Goal: Find specific page/section: Find specific page/section

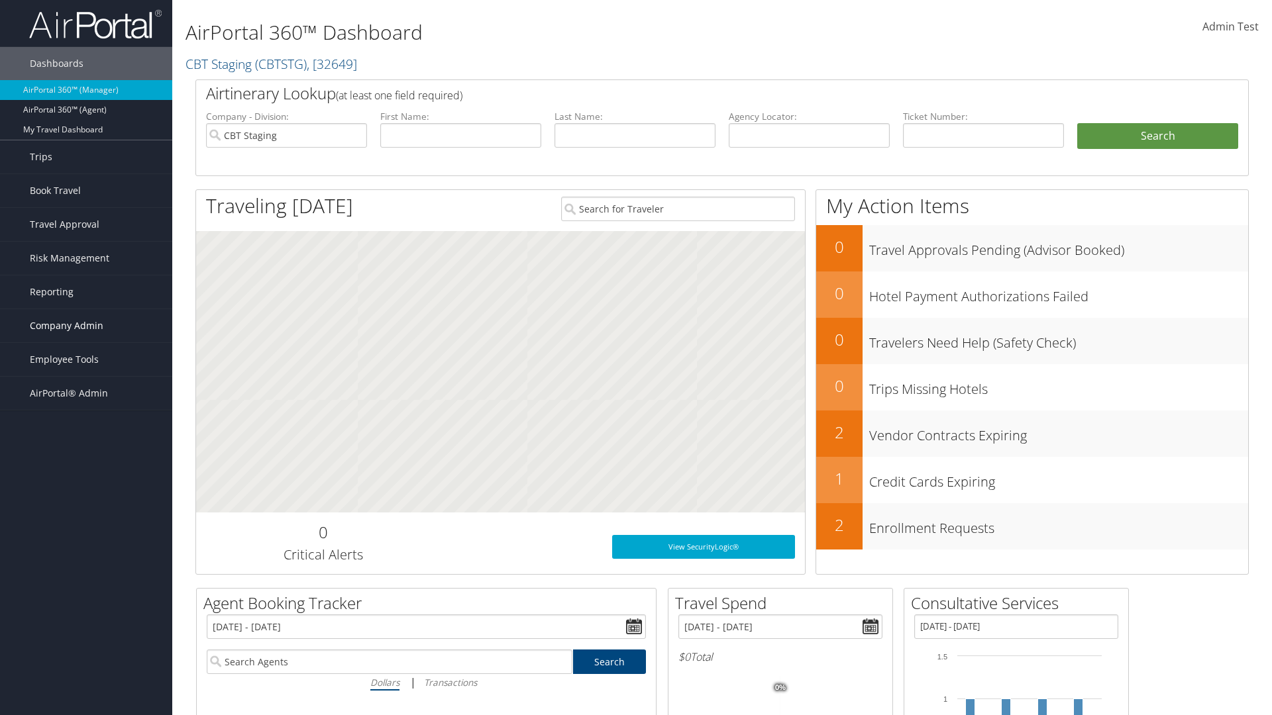
click at [86, 326] on span "Company Admin" at bounding box center [67, 325] width 74 height 33
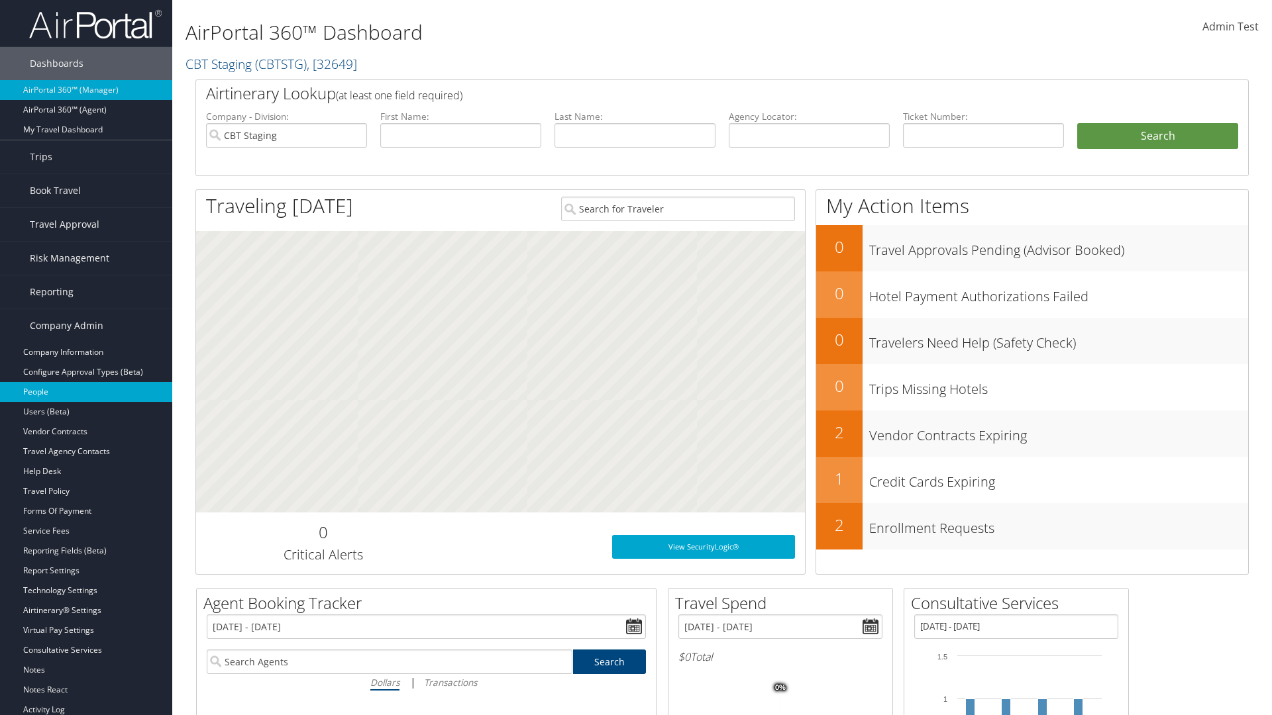
click at [86, 392] on link "People" at bounding box center [86, 392] width 172 height 20
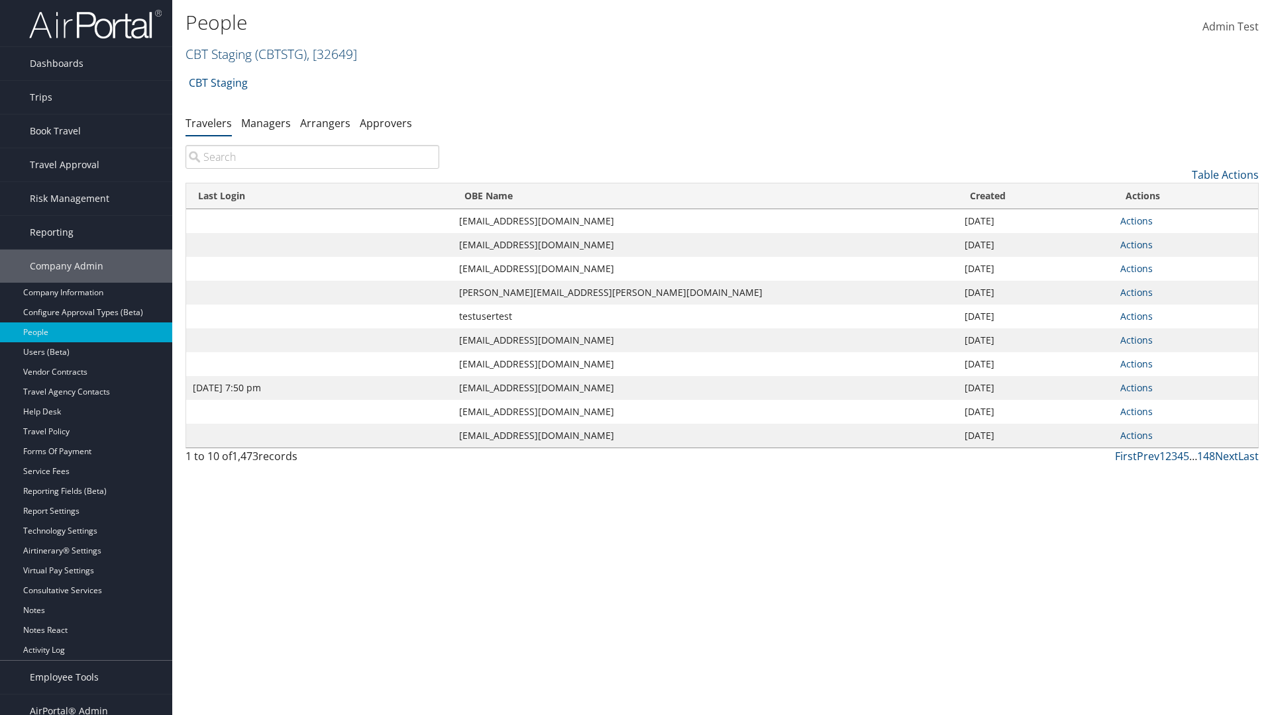
click at [219, 54] on link "CBT Staging ( CBTSTG ) , [ 32649 ]" at bounding box center [271, 54] width 172 height 18
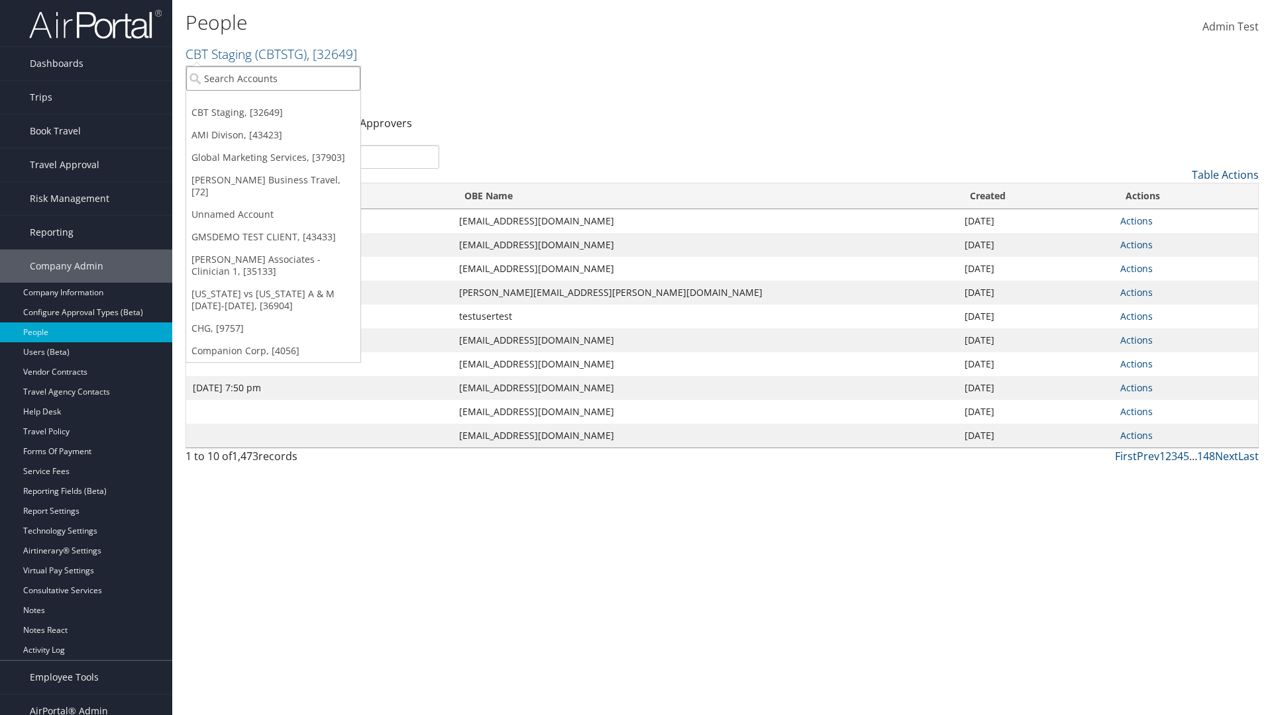
click at [273, 78] on input "search" at bounding box center [273, 78] width 174 height 25
type input "Global Marketing Services"
click at [286, 103] on div "Global Marketing Services (301946), [37903]" at bounding box center [285, 103] width 213 height 12
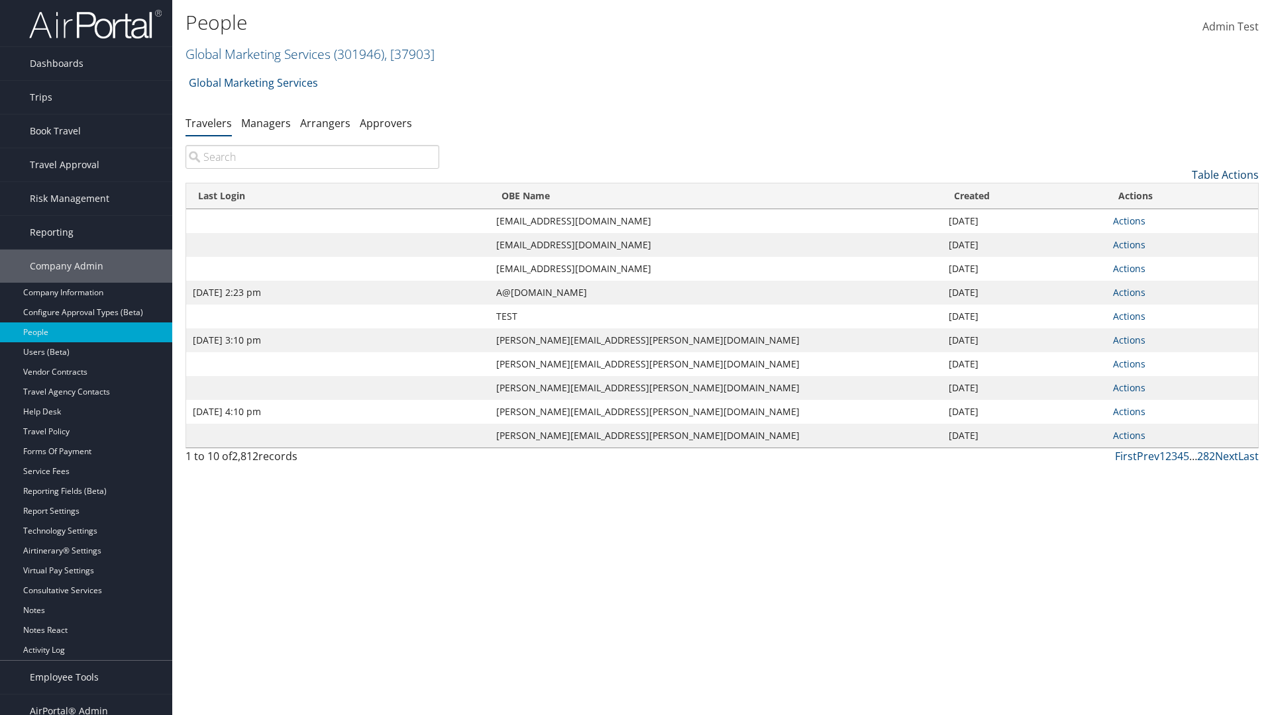
click at [1225, 175] on link "Table Actions" at bounding box center [1225, 175] width 67 height 15
click at [1171, 240] on link "Column Visibility" at bounding box center [1171, 240] width 174 height 23
